Goal: Information Seeking & Learning: Learn about a topic

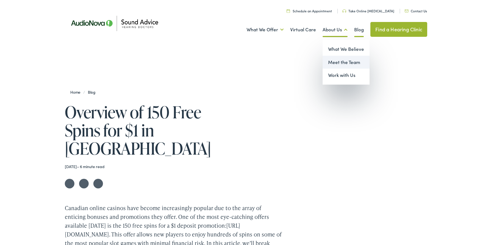
click at [335, 58] on link "Meet the Team" at bounding box center [346, 62] width 47 height 13
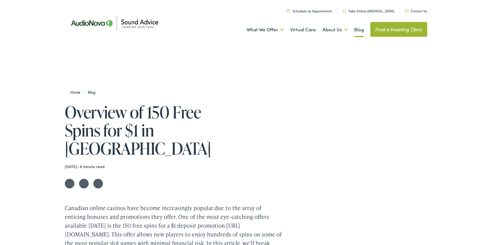
click at [96, 24] on img at bounding box center [114, 23] width 99 height 35
drag, startPoint x: 147, startPoint y: 110, endPoint x: 138, endPoint y: 126, distance: 17.8
click at [138, 126] on h1 "Overview of 150 Free Spins for $1 in Canada" at bounding box center [148, 130] width 167 height 54
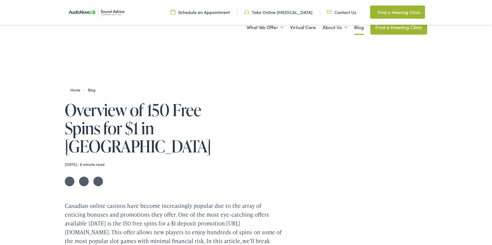
drag, startPoint x: 66, startPoint y: 109, endPoint x: 85, endPoint y: 110, distance: 18.7
drag, startPoint x: 66, startPoint y: 30, endPoint x: 83, endPoint y: 30, distance: 16.5
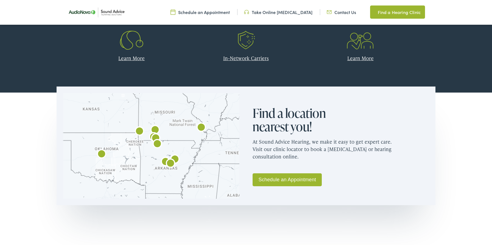
scroll to position [324, 0]
